Goal: Register for event/course

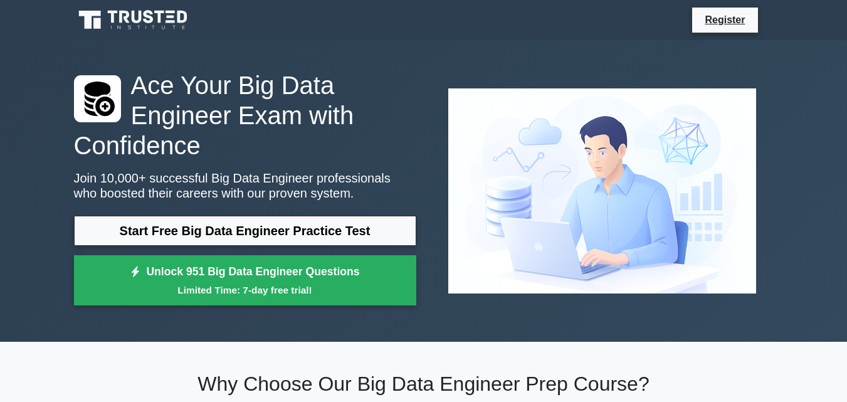
click at [539, 166] on img at bounding box center [602, 190] width 328 height 225
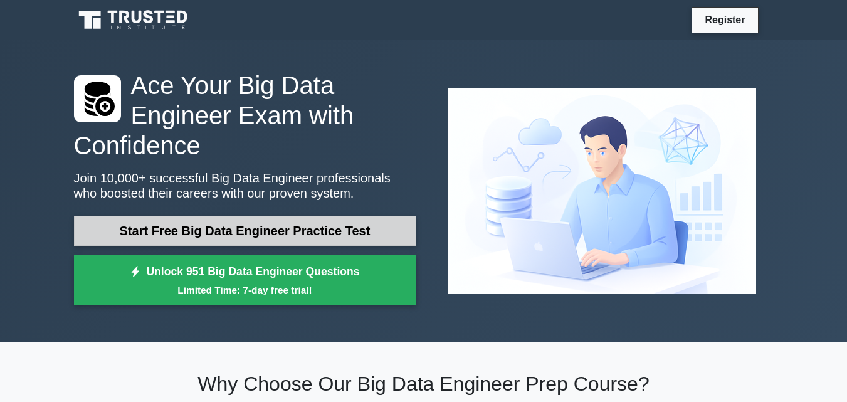
click at [356, 221] on link "Start Free Big Data Engineer Practice Test" at bounding box center [245, 231] width 342 height 30
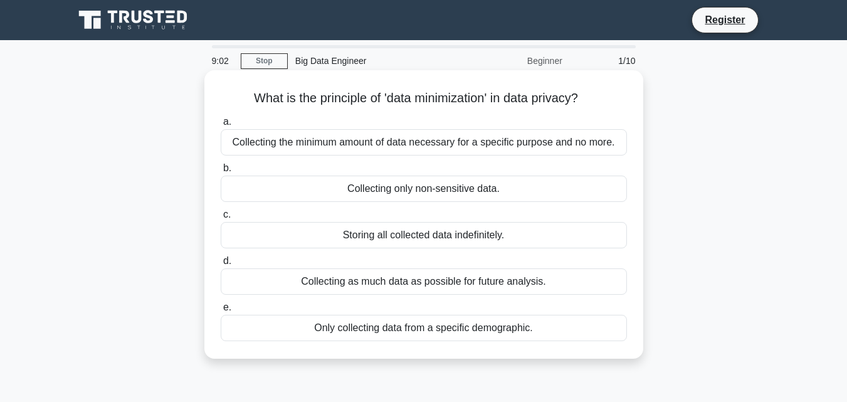
click at [390, 138] on div "Collecting the minimum amount of data necessary for a specific purpose and no m…" at bounding box center [424, 142] width 406 height 26
click at [221, 126] on input "a. Collecting the minimum amount of data necessary for a specific purpose and n…" at bounding box center [221, 122] width 0 height 8
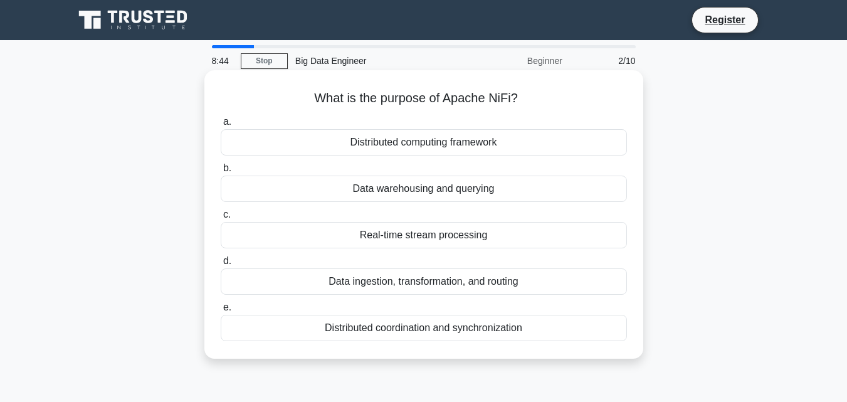
click at [374, 146] on div "Distributed computing framework" at bounding box center [424, 142] width 406 height 26
click at [221, 126] on input "a. Distributed computing framework" at bounding box center [221, 122] width 0 height 8
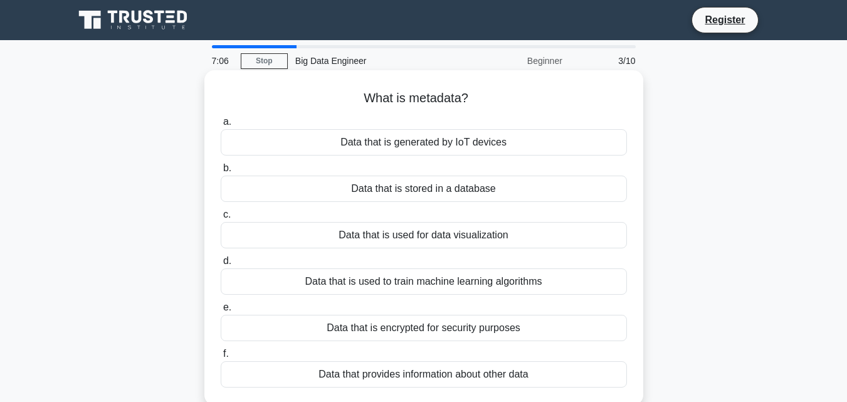
click at [398, 142] on div "Data that is generated by IoT devices" at bounding box center [424, 142] width 406 height 26
click at [221, 126] on input "a. Data that is generated by IoT devices" at bounding box center [221, 122] width 0 height 8
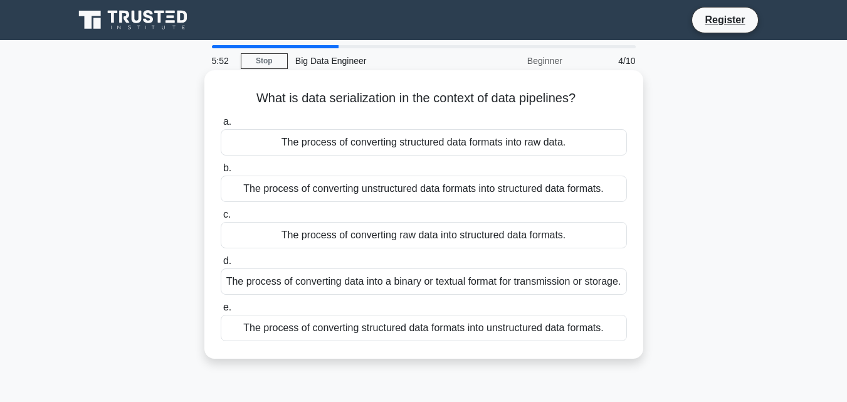
click at [393, 144] on div "The process of converting structured data formats into raw data." at bounding box center [424, 142] width 406 height 26
click at [221, 126] on input "a. The process of converting structured data formats into raw data." at bounding box center [221, 122] width 0 height 8
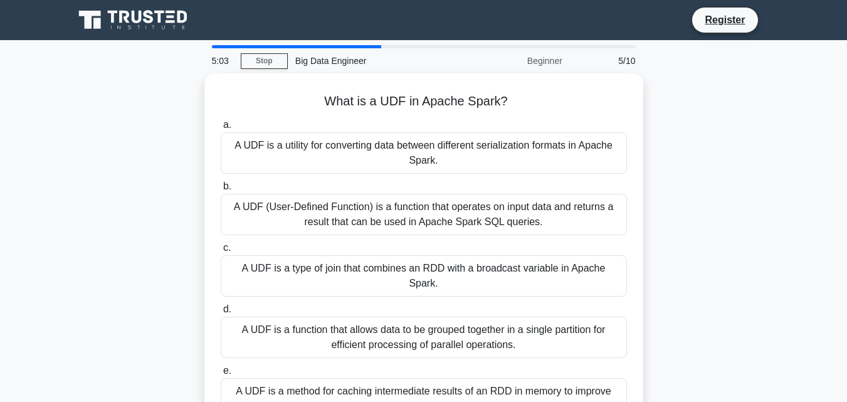
click at [393, 144] on div "A UDF is a utility for converting data between different serialization formats …" at bounding box center [424, 152] width 406 height 41
click at [221, 129] on input "a. A UDF is a utility for converting data between different serialization forma…" at bounding box center [221, 125] width 0 height 8
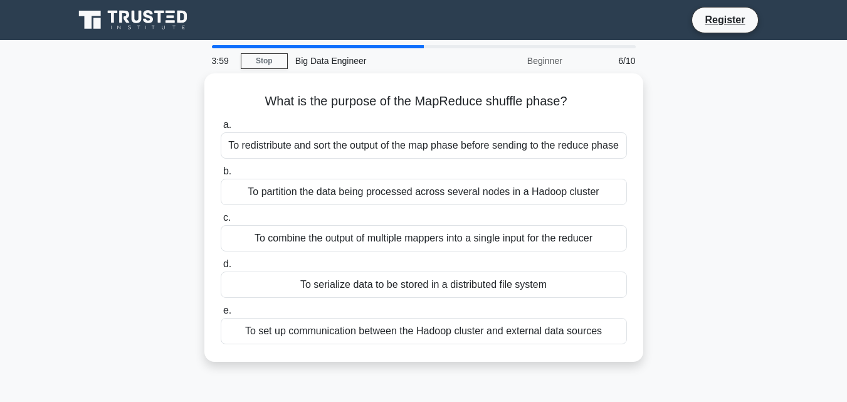
click at [393, 144] on div "To redistribute and sort the output of the map phase before sending to the redu…" at bounding box center [424, 145] width 406 height 26
click at [221, 129] on input "a. To redistribute and sort the output of the map phase before sending to the r…" at bounding box center [221, 125] width 0 height 8
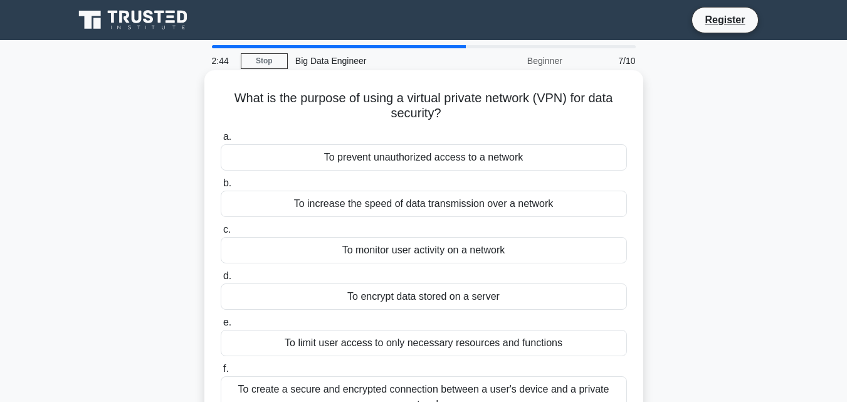
click at [388, 154] on div "To prevent unauthorized access to a network" at bounding box center [424, 157] width 406 height 26
click at [221, 141] on input "a. To prevent unauthorized access to a network" at bounding box center [221, 137] width 0 height 8
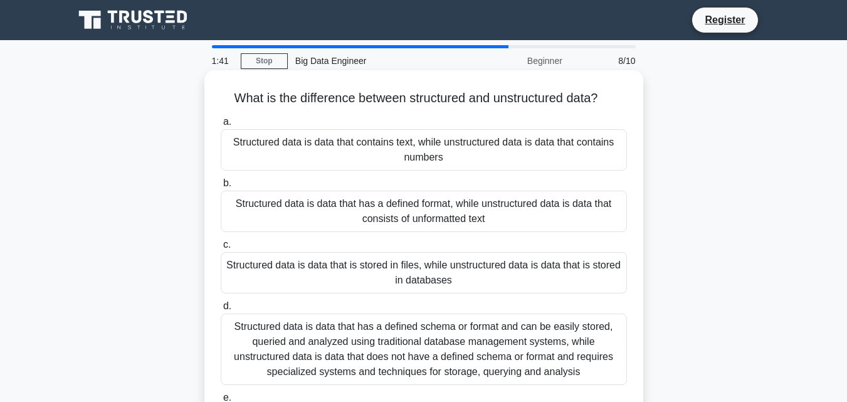
click at [415, 147] on div "Structured data is data that contains text, while unstructured data is data tha…" at bounding box center [424, 149] width 406 height 41
click at [221, 126] on input "a. Structured data is data that contains text, while unstructured data is data …" at bounding box center [221, 122] width 0 height 8
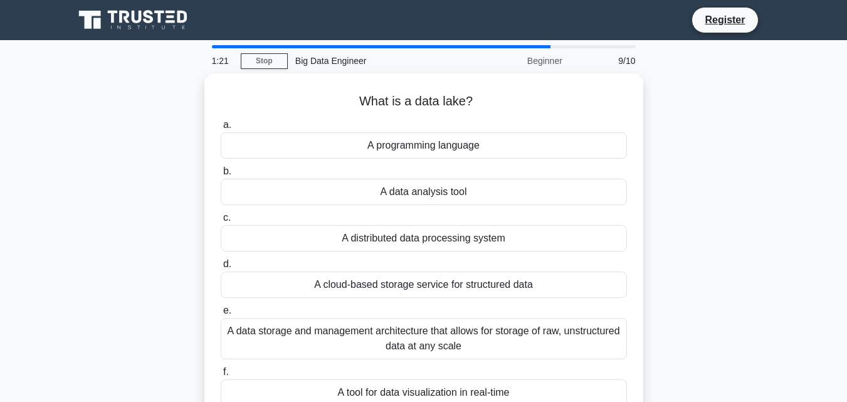
click at [415, 147] on div "A programming language" at bounding box center [424, 145] width 406 height 26
click at [221, 129] on input "a. A programming language" at bounding box center [221, 125] width 0 height 8
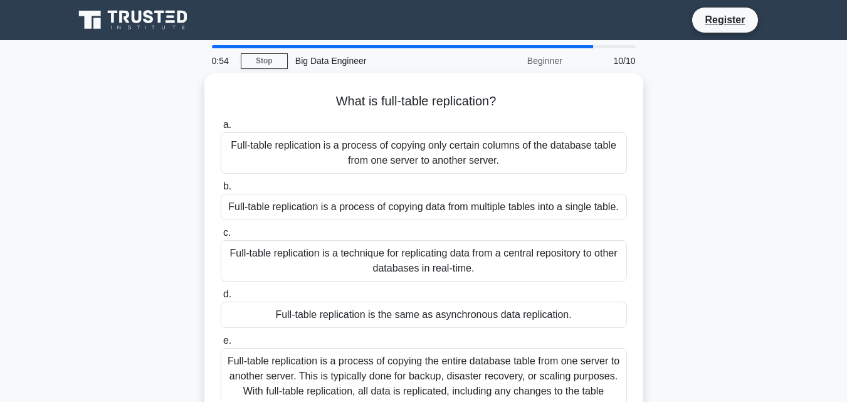
click at [415, 147] on div "Full-table replication is a process of copying only certain columns of the data…" at bounding box center [424, 152] width 406 height 41
click at [221, 129] on input "a. Full-table replication is a process of copying only certain columns of the d…" at bounding box center [221, 125] width 0 height 8
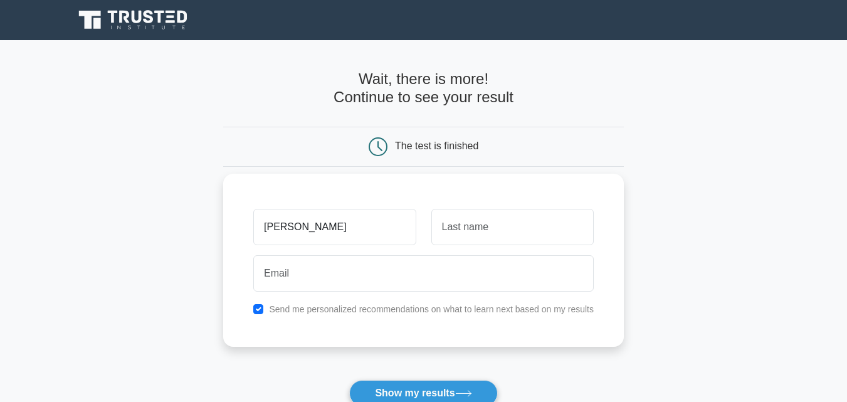
type input "irfan"
click at [497, 227] on input "text" at bounding box center [513, 227] width 162 height 36
type input "khan"
click at [349, 380] on button "Show my results" at bounding box center [423, 393] width 148 height 26
click at [429, 295] on div at bounding box center [424, 273] width 356 height 46
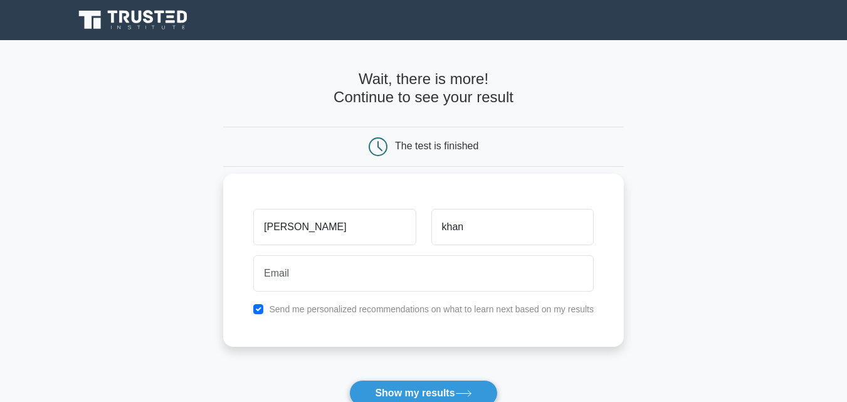
click at [429, 295] on div at bounding box center [424, 273] width 356 height 46
click at [452, 242] on input "khan" at bounding box center [513, 227] width 162 height 36
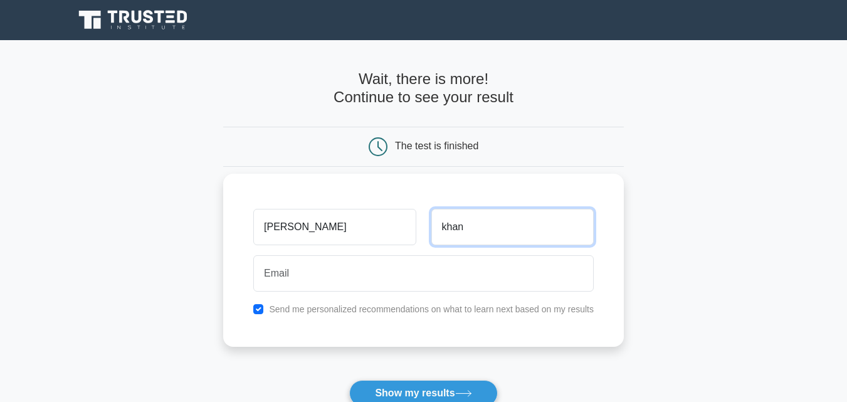
click at [452, 242] on input "khan" at bounding box center [513, 227] width 162 height 36
